Goal: Information Seeking & Learning: Check status

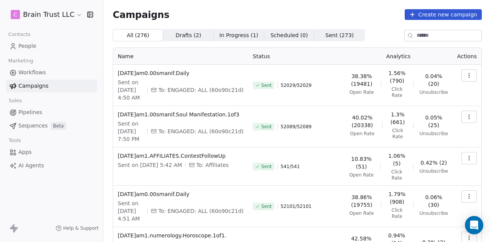
click at [462, 117] on button "button" at bounding box center [469, 117] width 15 height 12
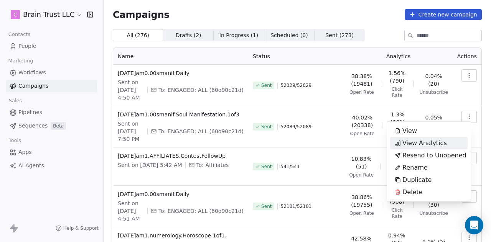
click at [425, 141] on span "View Analytics" at bounding box center [424, 143] width 45 height 9
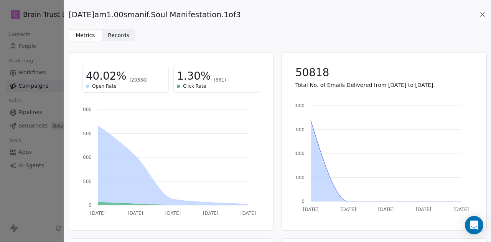
drag, startPoint x: 242, startPoint y: 13, endPoint x: 68, endPoint y: 20, distance: 173.9
click at [69, 20] on span "[DATE]am1.00smanif.Soul Manifestation.1of3" at bounding box center [155, 14] width 172 height 11
copy span "[DATE]am1.00smanif.Soul Manifestation.1of3"
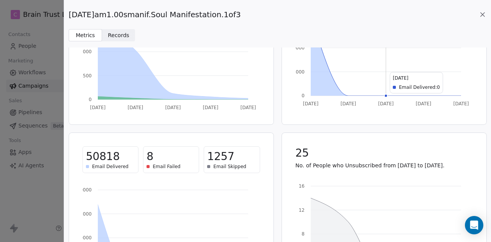
scroll to position [110, 0]
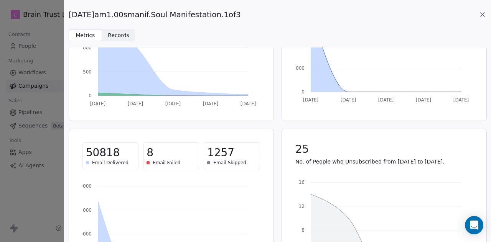
click at [484, 15] on icon at bounding box center [483, 15] width 8 height 8
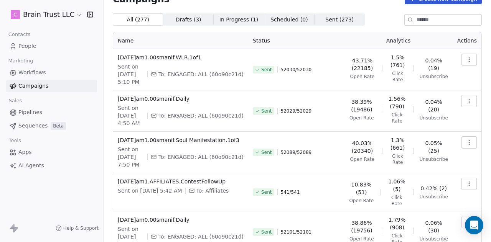
scroll to position [16, 0]
click at [467, 100] on button "button" at bounding box center [469, 101] width 15 height 12
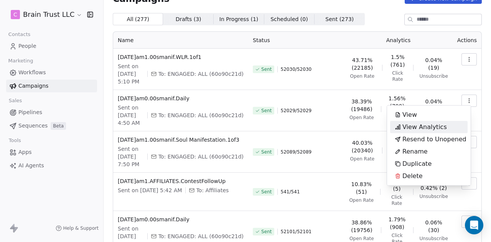
click at [421, 126] on span "View Analytics" at bounding box center [424, 127] width 45 height 9
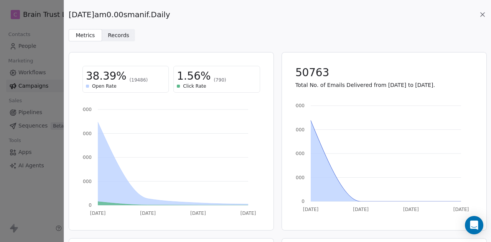
drag, startPoint x: 177, startPoint y: 14, endPoint x: 71, endPoint y: 15, distance: 106.7
click at [71, 15] on span "[DATE]am0.00smanif.Daily" at bounding box center [119, 14] width 101 height 11
copy span "[DATE]am0.00smanif.Daily"
click at [230, 20] on div "[DATE]am0.00smanif.Daily Metrics Metrics Records Records" at bounding box center [277, 20] width 427 height 41
copy span "[DATE]am0.00smanif.Daily"
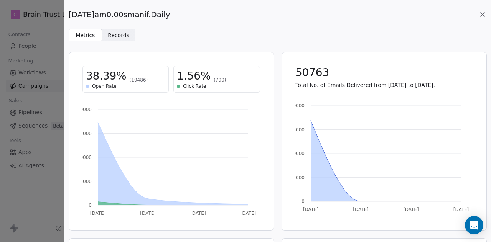
click at [208, 100] on div "38.39% (19486) Open Rate 1.56% (790) Click Rate" at bounding box center [171, 79] width 196 height 45
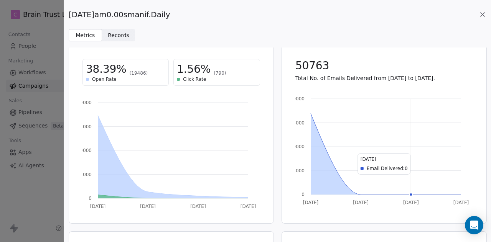
scroll to position [0, 0]
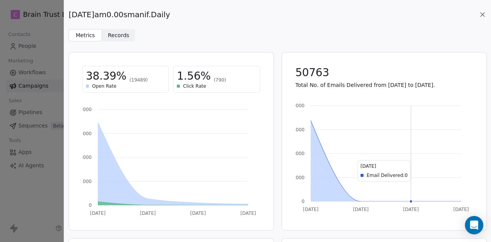
drag, startPoint x: 181, startPoint y: 13, endPoint x: 68, endPoint y: 16, distance: 113.2
click at [68, 16] on div "[DATE]am0.00smanif.Daily Metrics Metrics Records Records" at bounding box center [277, 20] width 427 height 41
copy span "[DATE]am0.00smanif.Daily"
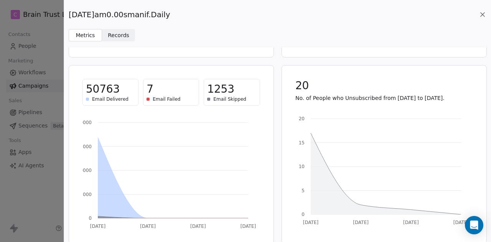
scroll to position [179, 0]
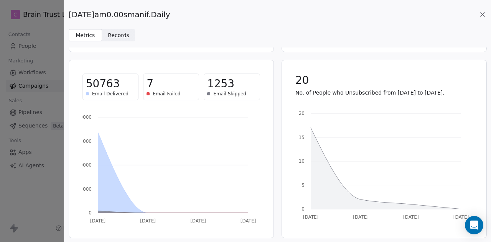
click at [483, 16] on icon at bounding box center [483, 15] width 8 height 8
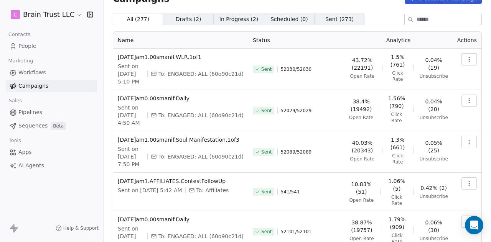
click at [466, 60] on icon "button" at bounding box center [469, 59] width 6 height 6
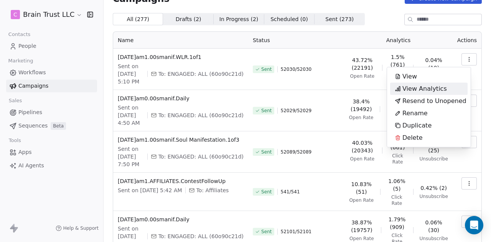
click at [402, 88] on div "View Analytics" at bounding box center [420, 89] width 61 height 12
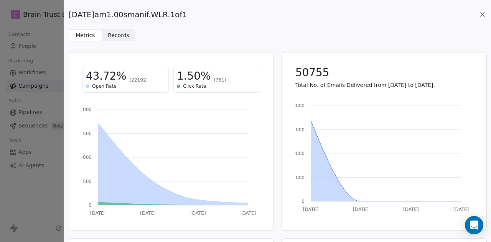
click at [193, 15] on div "[DATE]am1.00smanif.WLR.1of1" at bounding box center [278, 14] width 418 height 11
click at [191, 14] on div "[DATE]am1.00smanif.WLR.1of1" at bounding box center [278, 14] width 418 height 11
drag, startPoint x: 190, startPoint y: 14, endPoint x: 66, endPoint y: 16, distance: 123.2
click at [66, 16] on div "[DATE]am1.00smanif.WLR.1of1 Metrics Metrics Records Records" at bounding box center [277, 20] width 427 height 41
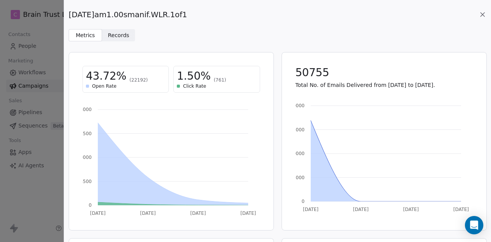
copy span "[DATE]am1.00smanif.WLR.1of1"
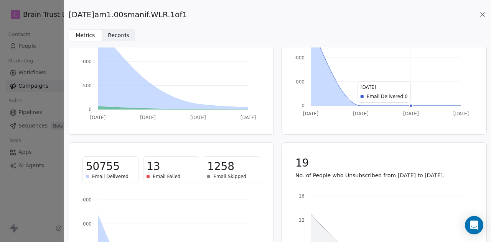
scroll to position [108, 0]
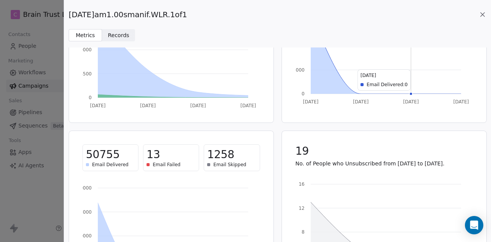
click at [483, 15] on icon at bounding box center [483, 15] width 4 height 4
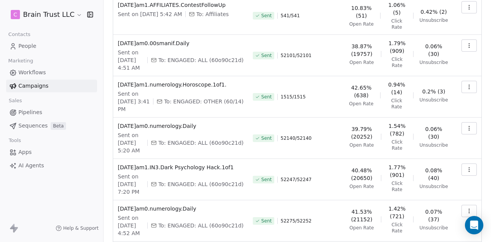
scroll to position [238, 0]
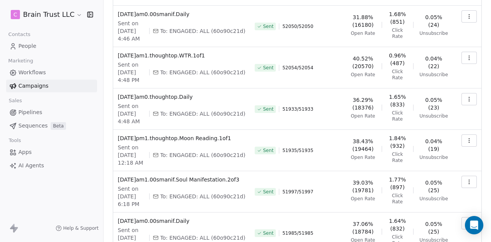
scroll to position [223, 0]
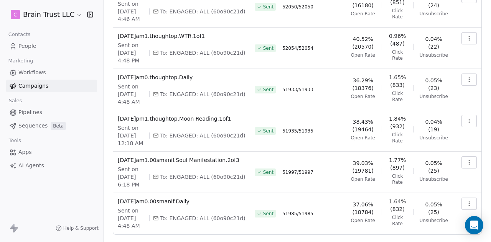
click at [466, 201] on icon "button" at bounding box center [469, 204] width 6 height 6
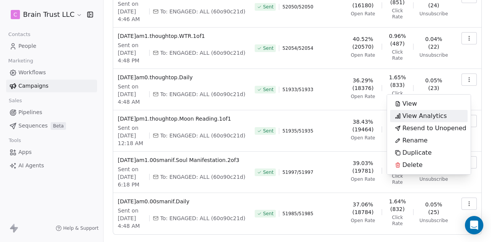
click at [422, 116] on span "View Analytics" at bounding box center [424, 116] width 45 height 9
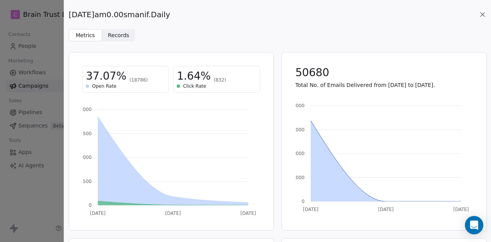
drag, startPoint x: 176, startPoint y: 15, endPoint x: 70, endPoint y: 14, distance: 106.7
click at [70, 14] on span "[DATE]am0.00smanif.Daily" at bounding box center [119, 14] width 101 height 11
copy span "[DATE]am0.00smanif.Daily"
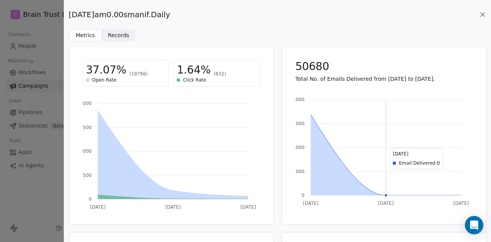
scroll to position [0, 0]
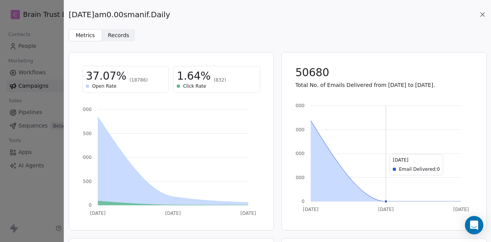
copy span "[DATE]am0.00smanif.Daily"
click at [483, 12] on icon at bounding box center [483, 15] width 8 height 8
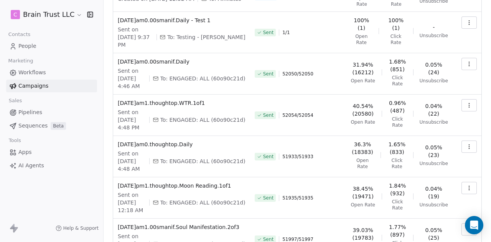
scroll to position [154, 0]
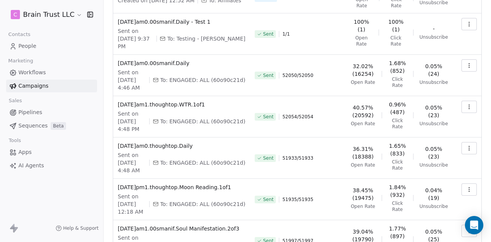
click at [462, 225] on button "button" at bounding box center [469, 231] width 15 height 12
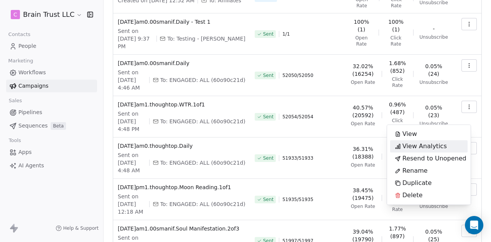
click at [425, 141] on div "View Analytics" at bounding box center [420, 146] width 61 height 12
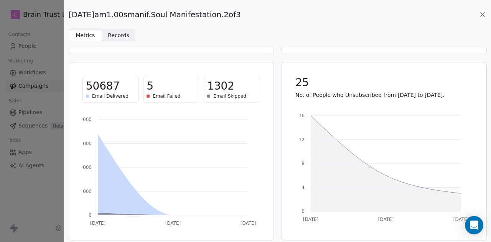
scroll to position [179, 0]
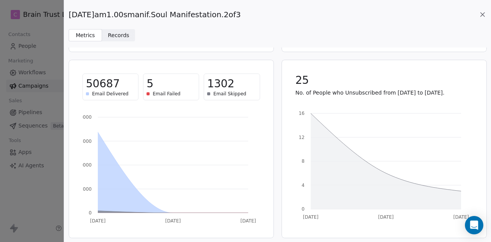
drag, startPoint x: 242, startPoint y: 12, endPoint x: 70, endPoint y: 15, distance: 172.7
click at [70, 15] on span "[DATE]am1.00smanif.Soul Manifestation.2of3" at bounding box center [155, 14] width 172 height 11
copy span "[DATE]am1.00smanif.Soul Manifestation.2of3"
click at [481, 16] on icon at bounding box center [483, 15] width 8 height 8
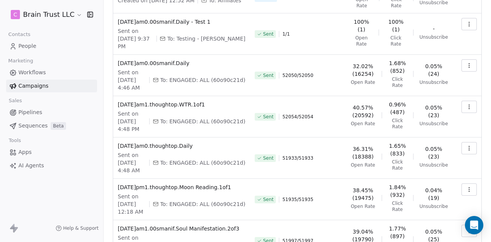
click at [333, 142] on div "Sent 51933 / 51933" at bounding box center [298, 158] width 87 height 32
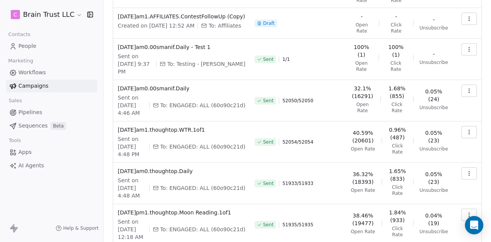
scroll to position [128, 0]
click at [466, 213] on icon "button" at bounding box center [469, 216] width 6 height 6
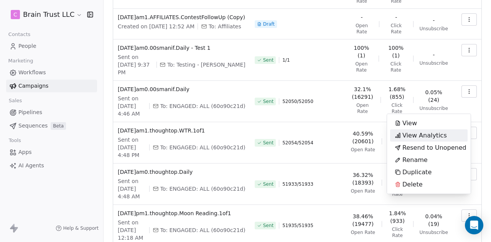
click at [438, 132] on span "View Analytics" at bounding box center [424, 135] width 45 height 9
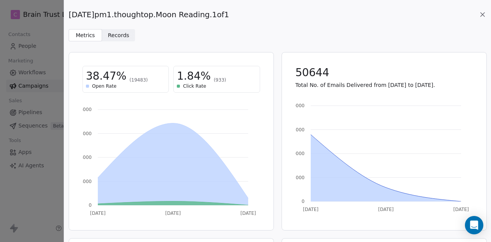
drag, startPoint x: 232, startPoint y: 13, endPoint x: 69, endPoint y: 20, distance: 163.2
click at [69, 20] on span "[DATE]pm1.thoughtop.Moon Reading.1of1" at bounding box center [149, 14] width 160 height 11
copy span "[DATE]pm1.thoughtop.Moon Reading.1of1"
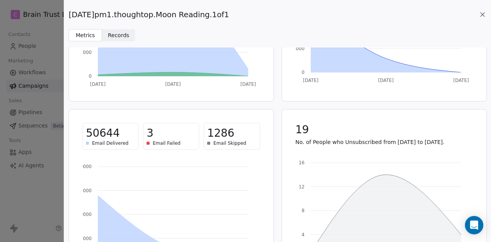
scroll to position [130, 0]
click at [481, 14] on icon at bounding box center [483, 15] width 4 height 4
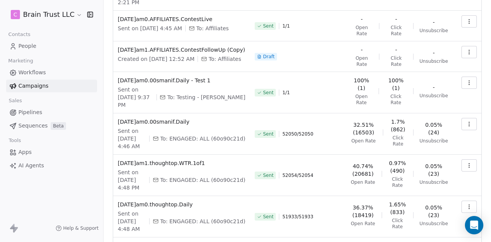
scroll to position [95, 0]
click at [466, 204] on icon "button" at bounding box center [469, 207] width 6 height 6
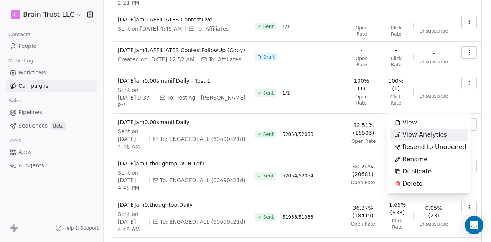
click at [436, 135] on span "View Analytics" at bounding box center [424, 134] width 45 height 9
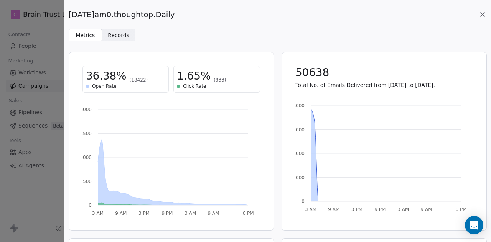
drag, startPoint x: 182, startPoint y: 14, endPoint x: 68, endPoint y: 12, distance: 113.6
click at [68, 12] on div "2025.09.07.am0.thoughtop.Daily Metrics Metrics Records Records" at bounding box center [277, 20] width 427 height 41
copy span "[DATE]am0.thoughtop.Daily"
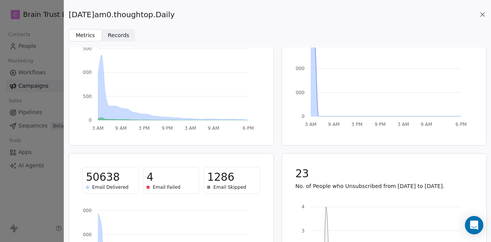
scroll to position [0, 0]
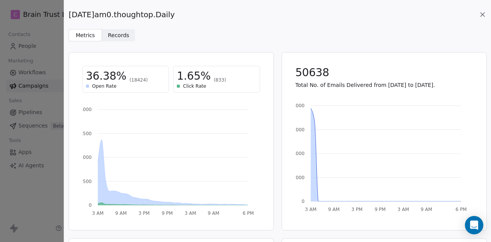
click at [481, 15] on icon at bounding box center [483, 15] width 4 height 4
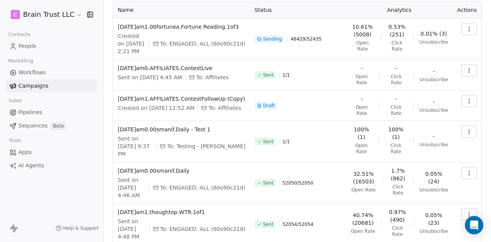
scroll to position [46, 0]
click at [462, 211] on button "button" at bounding box center [469, 215] width 15 height 12
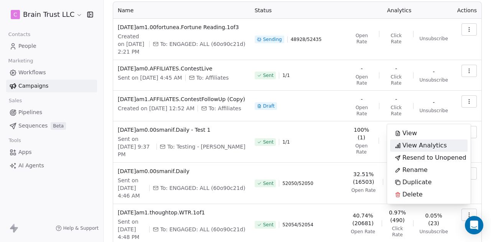
click at [421, 142] on span "View Analytics" at bounding box center [424, 145] width 45 height 9
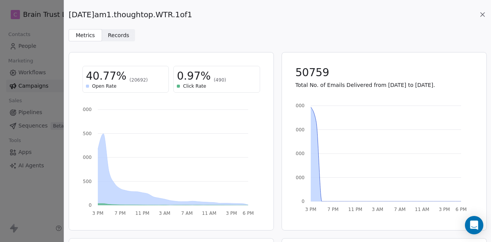
drag, startPoint x: 196, startPoint y: 13, endPoint x: 67, endPoint y: 17, distance: 129.0
click at [67, 17] on div "2025.09.07.am1.thoughtop.WTR.1of1 Metrics Metrics Records Records" at bounding box center [277, 20] width 427 height 41
copy span "[DATE]am1.thoughtop.WTR.1of1"
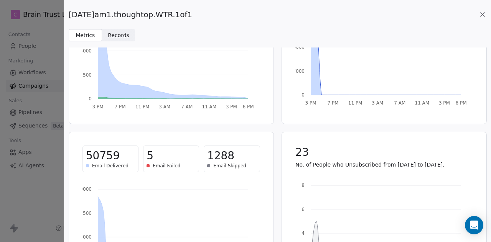
scroll to position [179, 0]
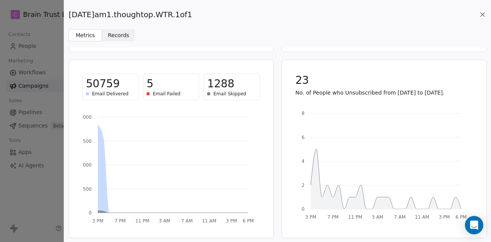
click at [483, 14] on icon at bounding box center [483, 15] width 4 height 4
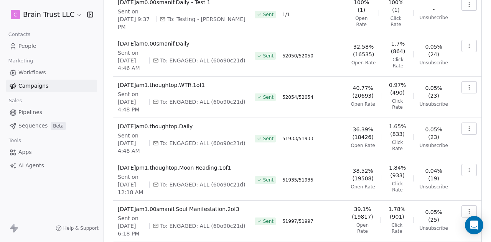
scroll to position [223, 0]
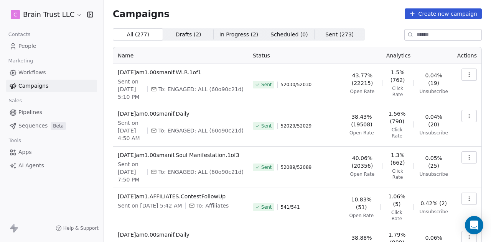
scroll to position [0, 0]
